Goal: Entertainment & Leisure: Consume media (video, audio)

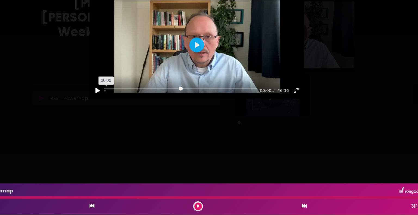
click at [128, 107] on input "Seek" at bounding box center [195, 104] width 136 height 5
click at [210, 71] on button "Play" at bounding box center [209, 63] width 13 height 13
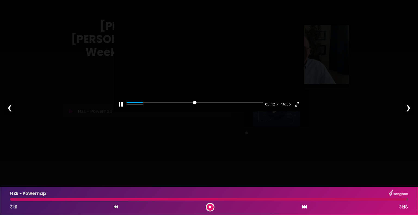
click at [213, 66] on div at bounding box center [209, 63] width 191 height 95
click at [208, 71] on button "Play" at bounding box center [209, 63] width 13 height 13
click at [215, 68] on div at bounding box center [209, 63] width 191 height 95
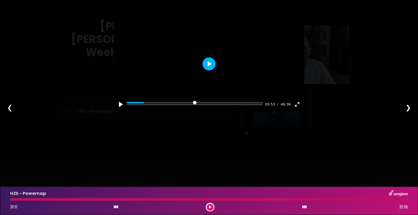
click at [203, 71] on button "Play" at bounding box center [209, 63] width 13 height 13
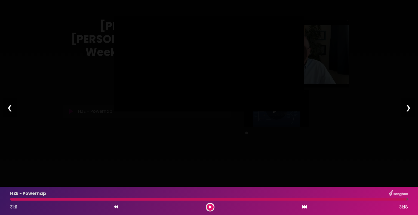
click at [203, 78] on div at bounding box center [209, 63] width 191 height 95
type input "*****"
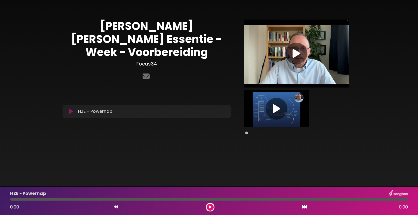
click at [297, 52] on icon at bounding box center [296, 54] width 7 height 10
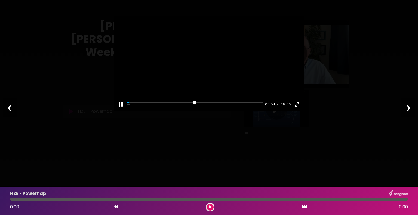
click at [206, 65] on div at bounding box center [209, 63] width 191 height 95
type input "****"
